Goal: Find specific page/section: Find specific page/section

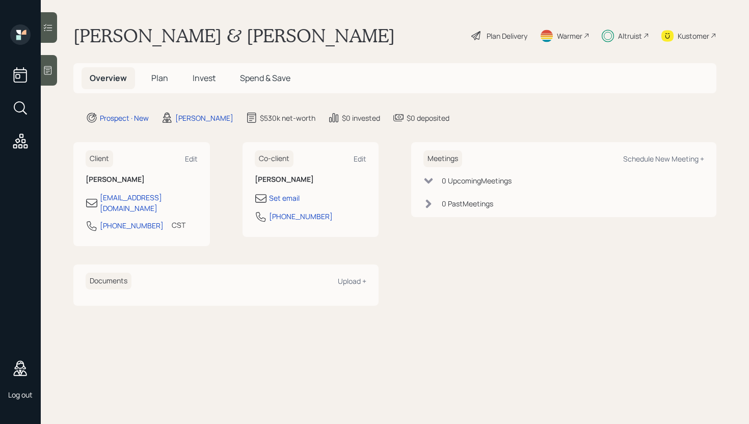
drag, startPoint x: 337, startPoint y: 35, endPoint x: 353, endPoint y: 36, distance: 16.8
click at [353, 36] on h1 "[PERSON_NAME] & [PERSON_NAME]" at bounding box center [233, 35] width 321 height 22
click at [349, 24] on h1 "[PERSON_NAME] & [PERSON_NAME]" at bounding box center [233, 35] width 321 height 22
